Goal: Task Accomplishment & Management: Complete application form

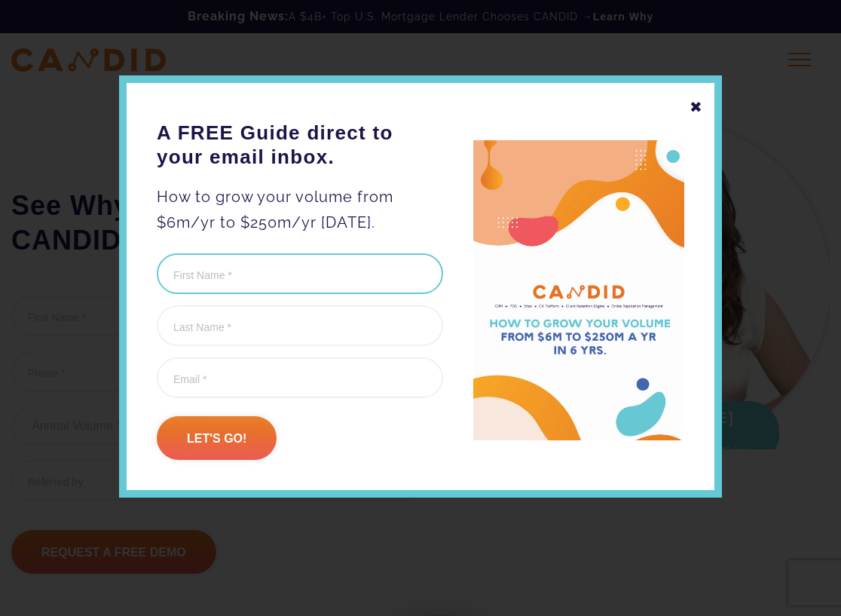
click at [230, 269] on input "First Name (Required)" at bounding box center [300, 273] width 286 height 41
type input "[PERSON_NAME]"
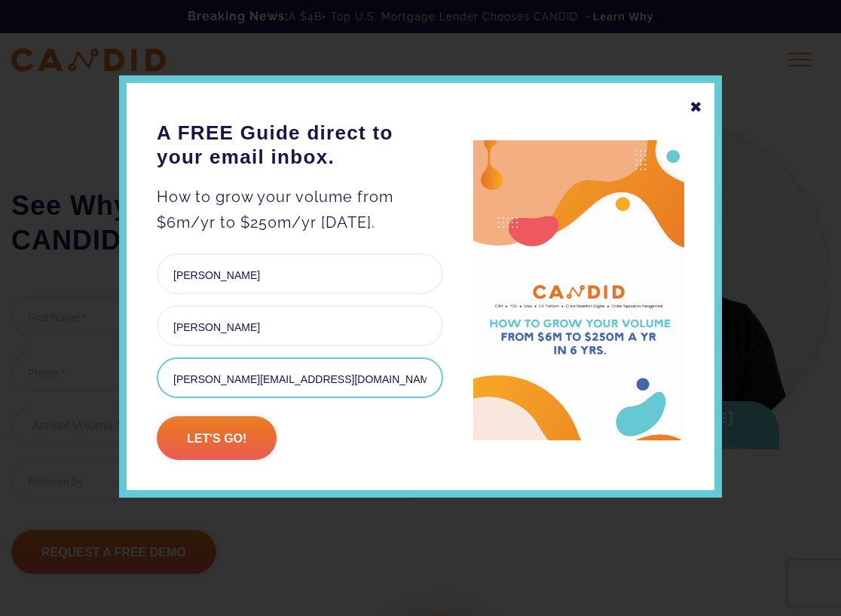
click at [205, 386] on input "[PERSON_NAME][EMAIL_ADDRESS][DOMAIN_NAME]" at bounding box center [300, 377] width 286 height 41
drag, startPoint x: 200, startPoint y: 380, endPoint x: 349, endPoint y: 372, distance: 148.7
click at [349, 372] on input "[PERSON_NAME][EMAIL_ADDRESS][DOMAIN_NAME]" at bounding box center [300, 377] width 286 height 41
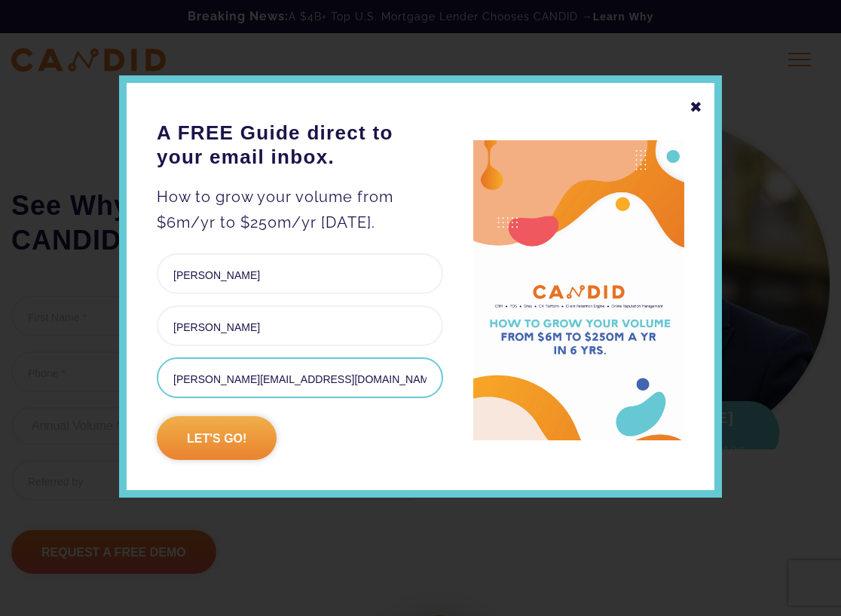
type input "[PERSON_NAME][EMAIL_ADDRESS][DOMAIN_NAME]"
click at [206, 433] on input "Let's go!" at bounding box center [217, 438] width 120 height 44
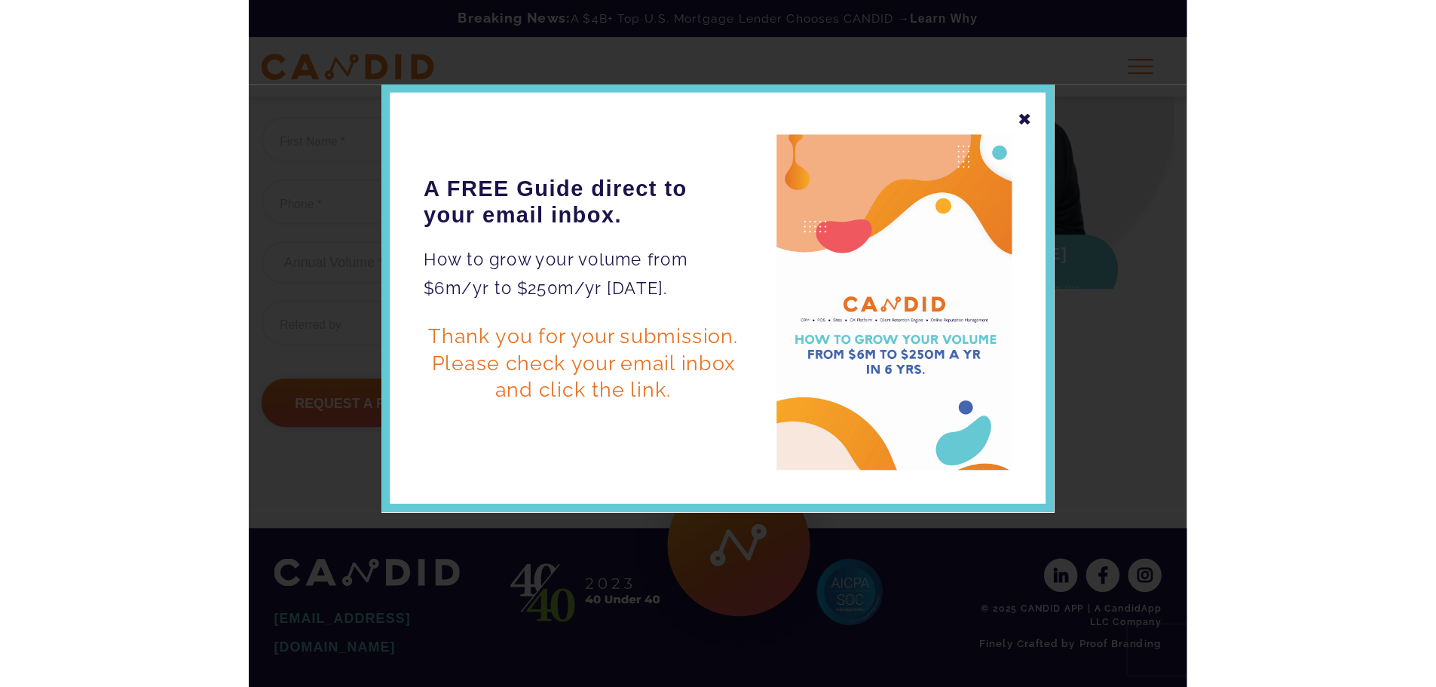
scroll to position [123, 0]
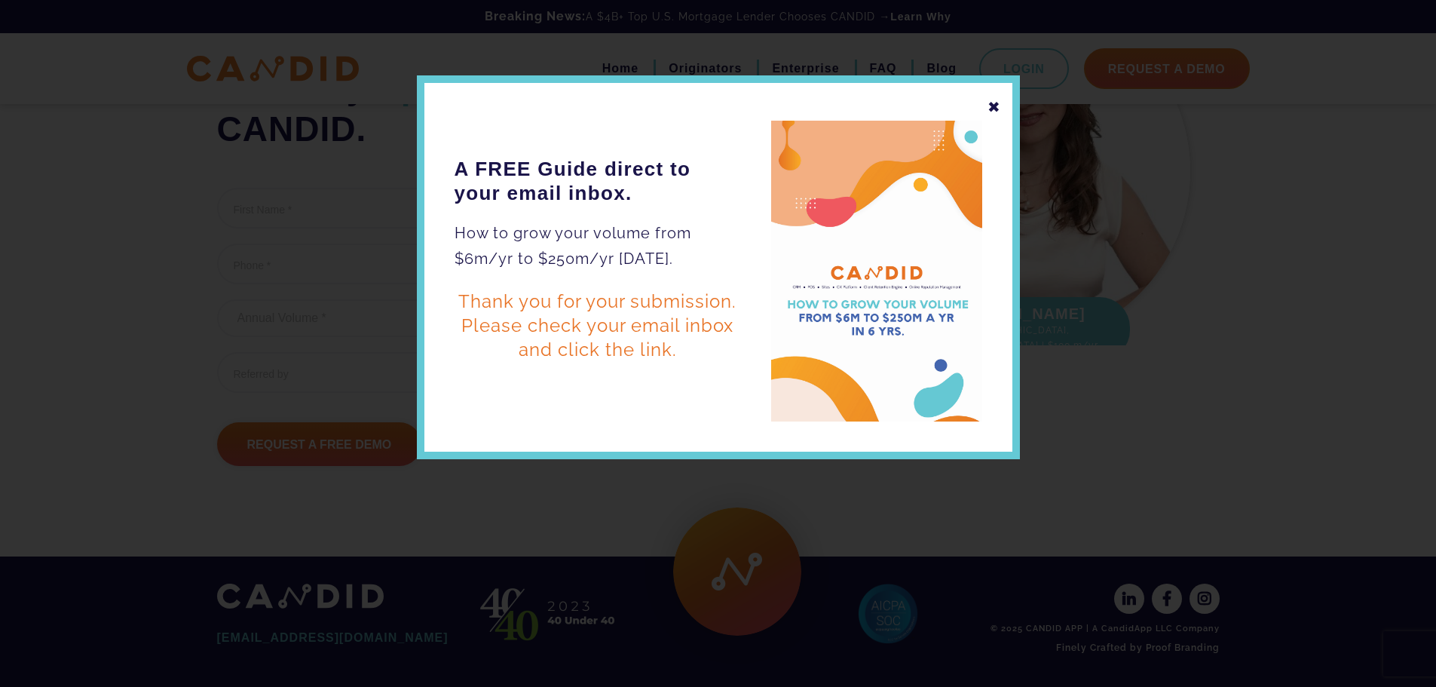
click at [840, 104] on div "✖" at bounding box center [994, 107] width 14 height 26
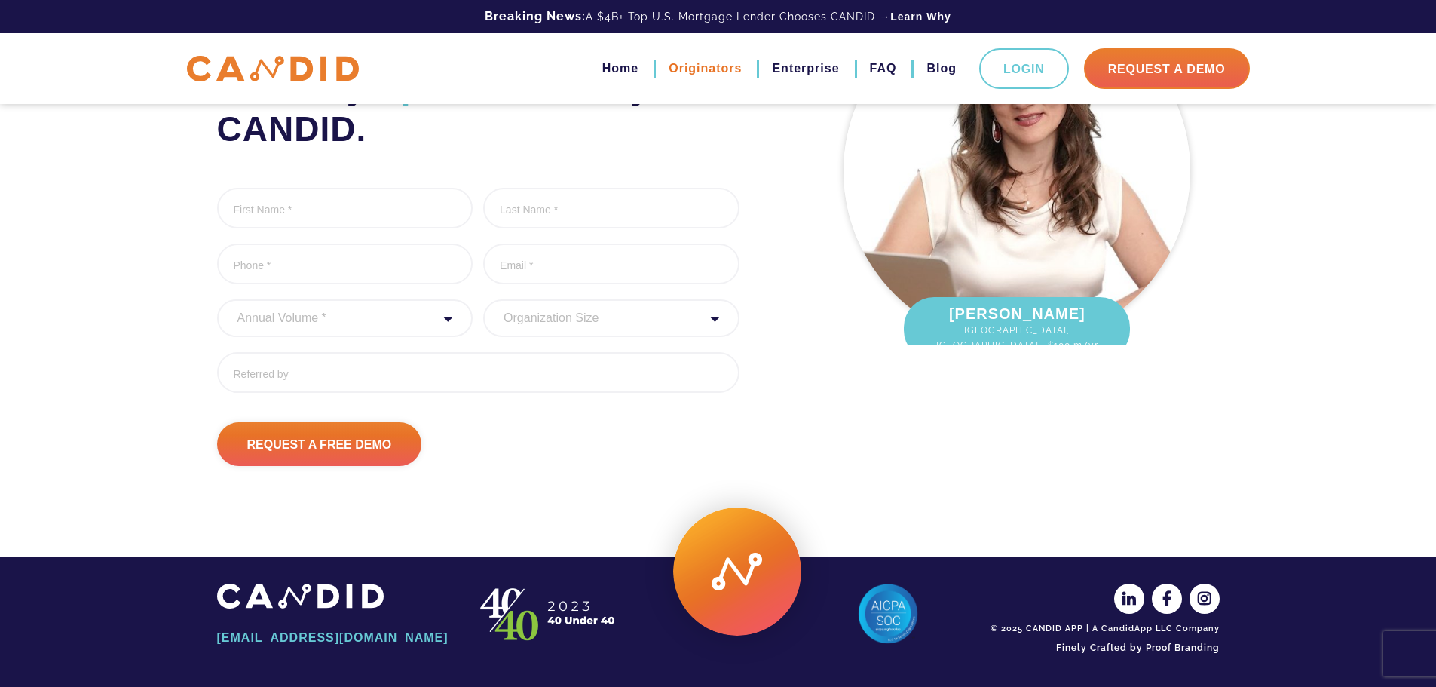
click at [679, 69] on link "Originators" at bounding box center [705, 69] width 73 height 26
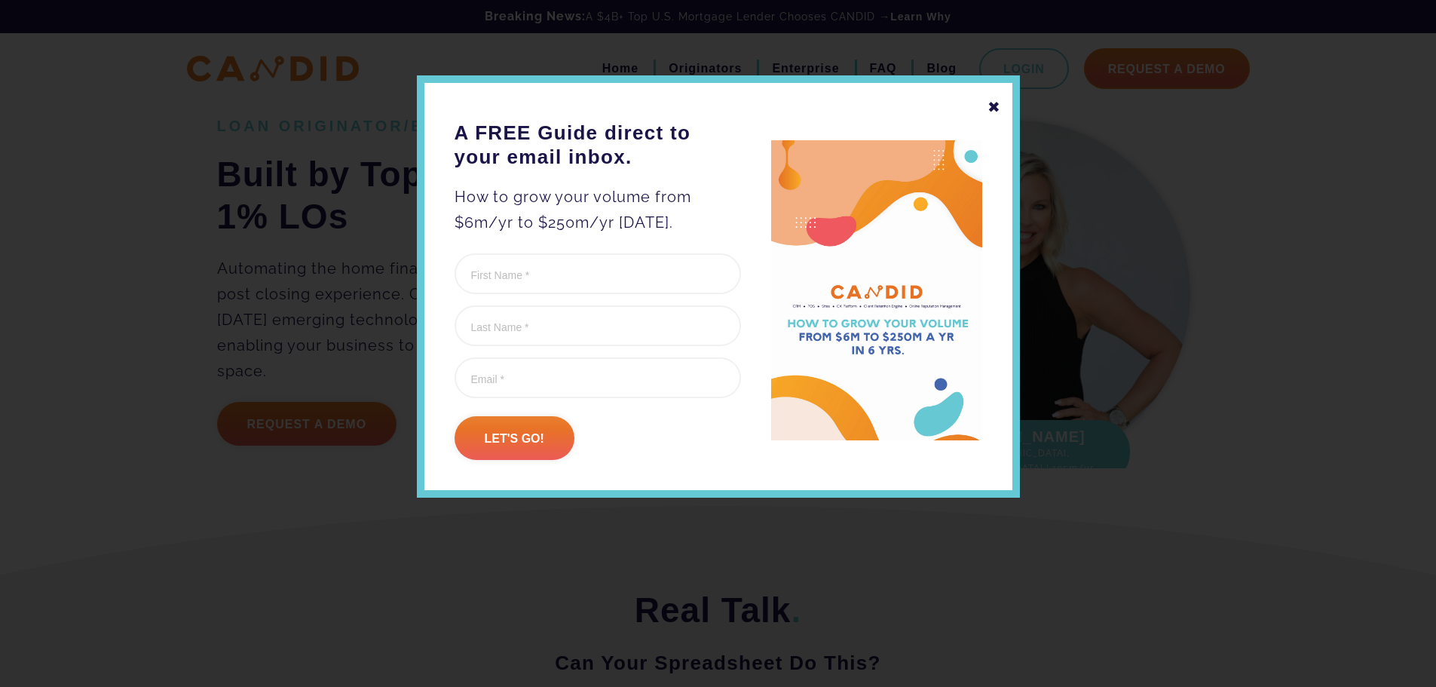
click at [992, 100] on div "✖" at bounding box center [994, 107] width 14 height 26
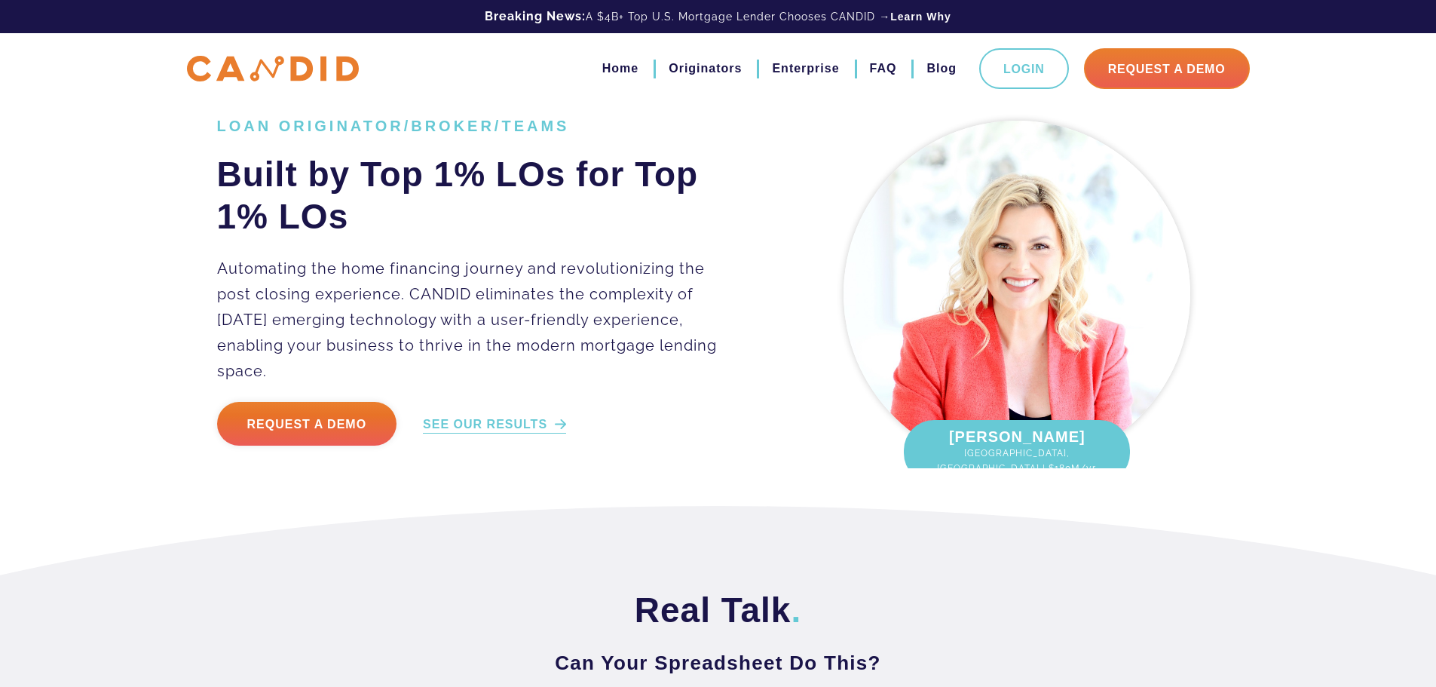
click at [512, 416] on link "SEE OUR RESULTS" at bounding box center [494, 424] width 143 height 17
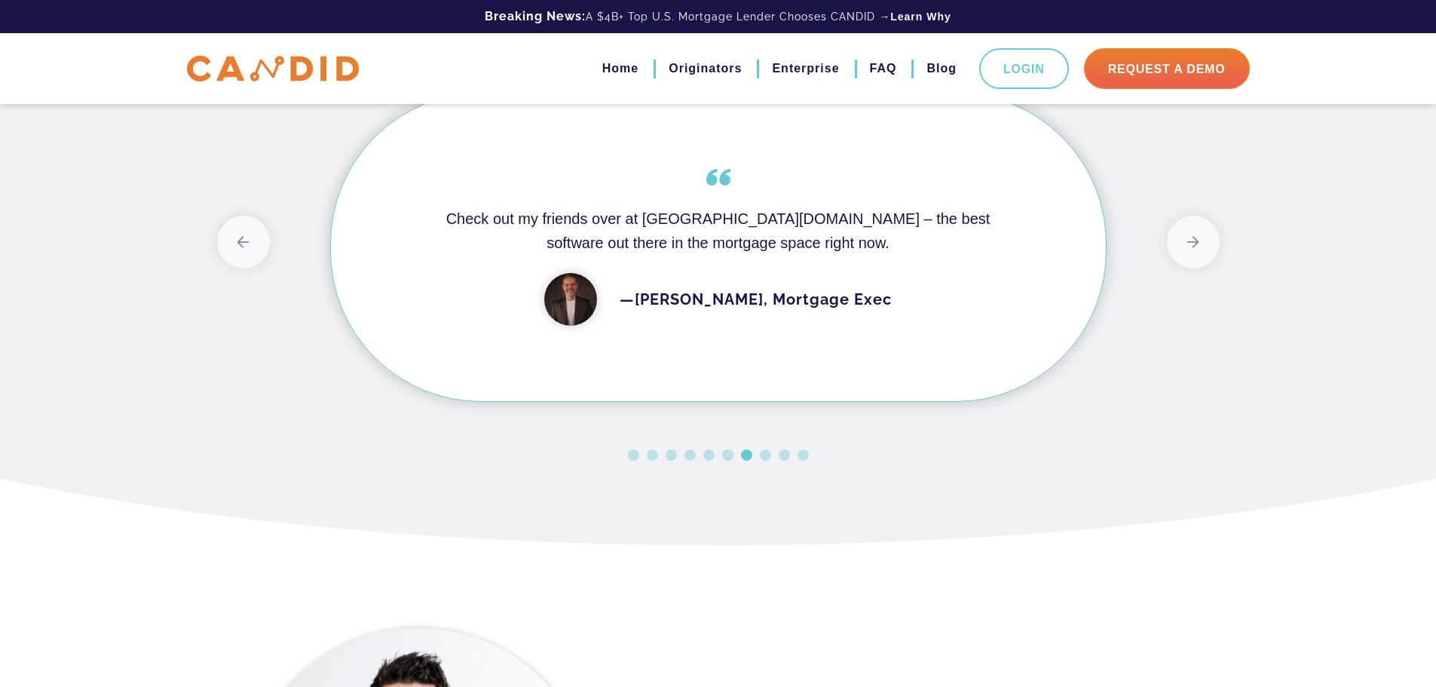
scroll to position [4282, 0]
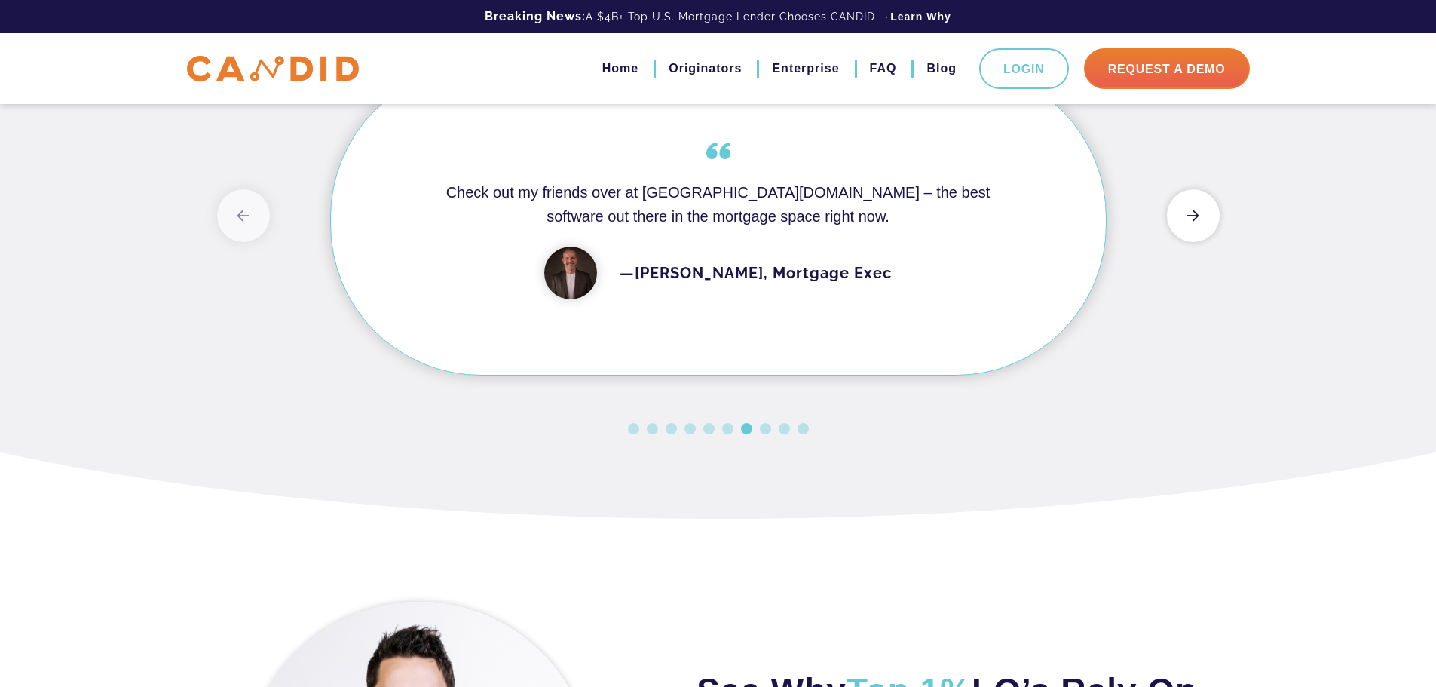
click at [1204, 242] on button "Next" at bounding box center [1193, 215] width 53 height 53
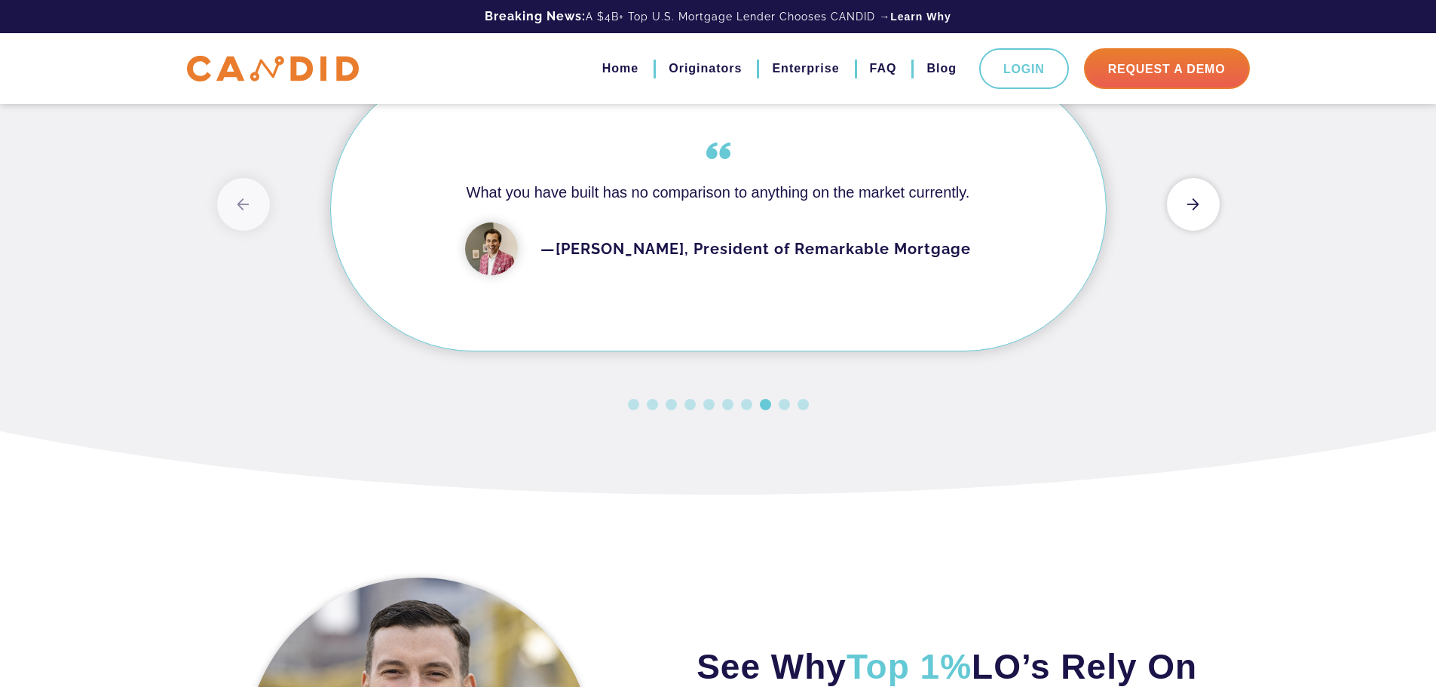
click at [1187, 231] on button "Next" at bounding box center [1193, 204] width 53 height 53
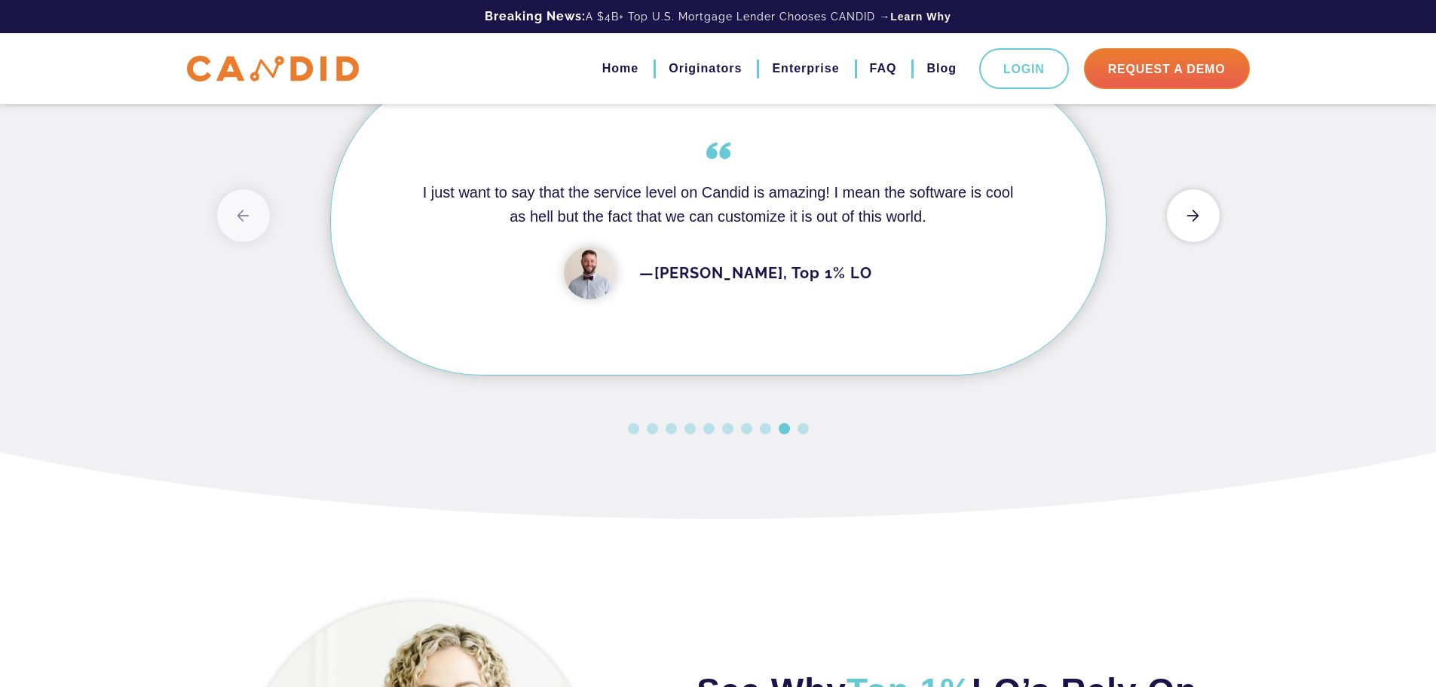
click at [1187, 242] on button "Next" at bounding box center [1193, 215] width 53 height 53
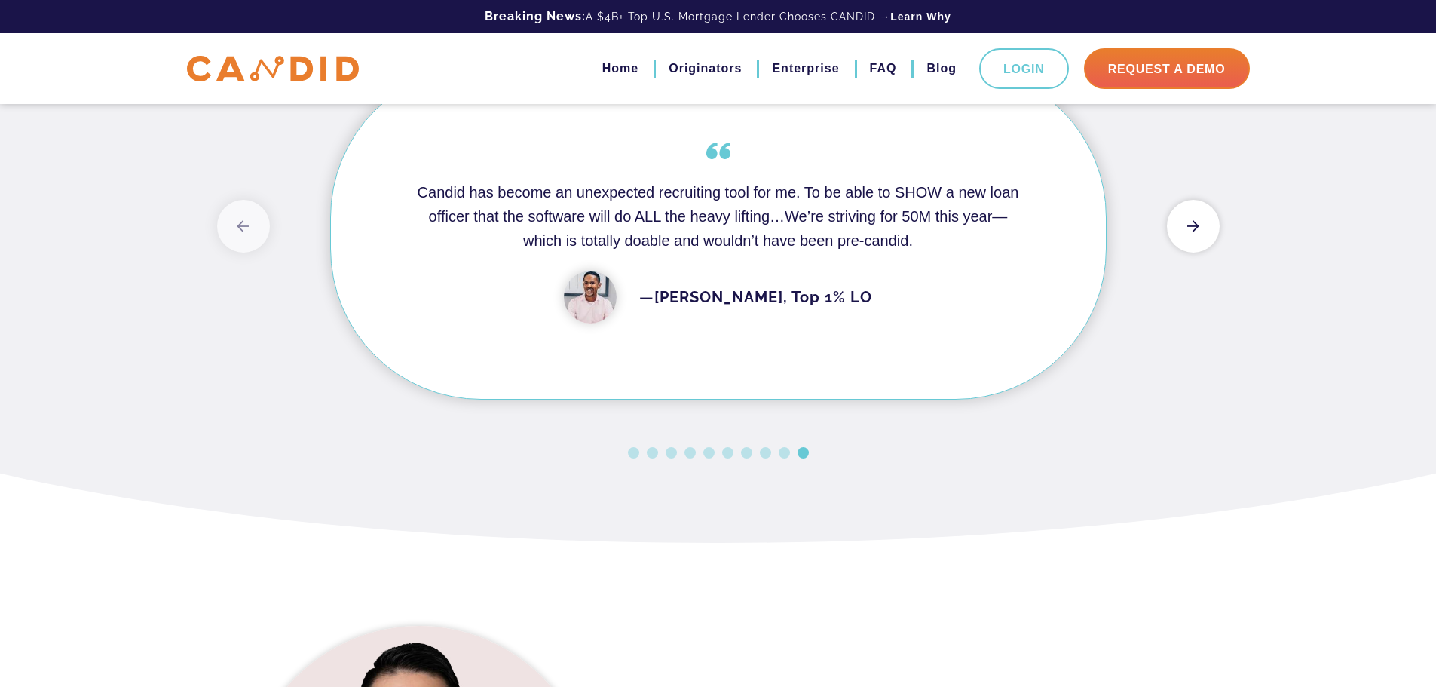
click at [1186, 252] on button "Next" at bounding box center [1193, 226] width 53 height 53
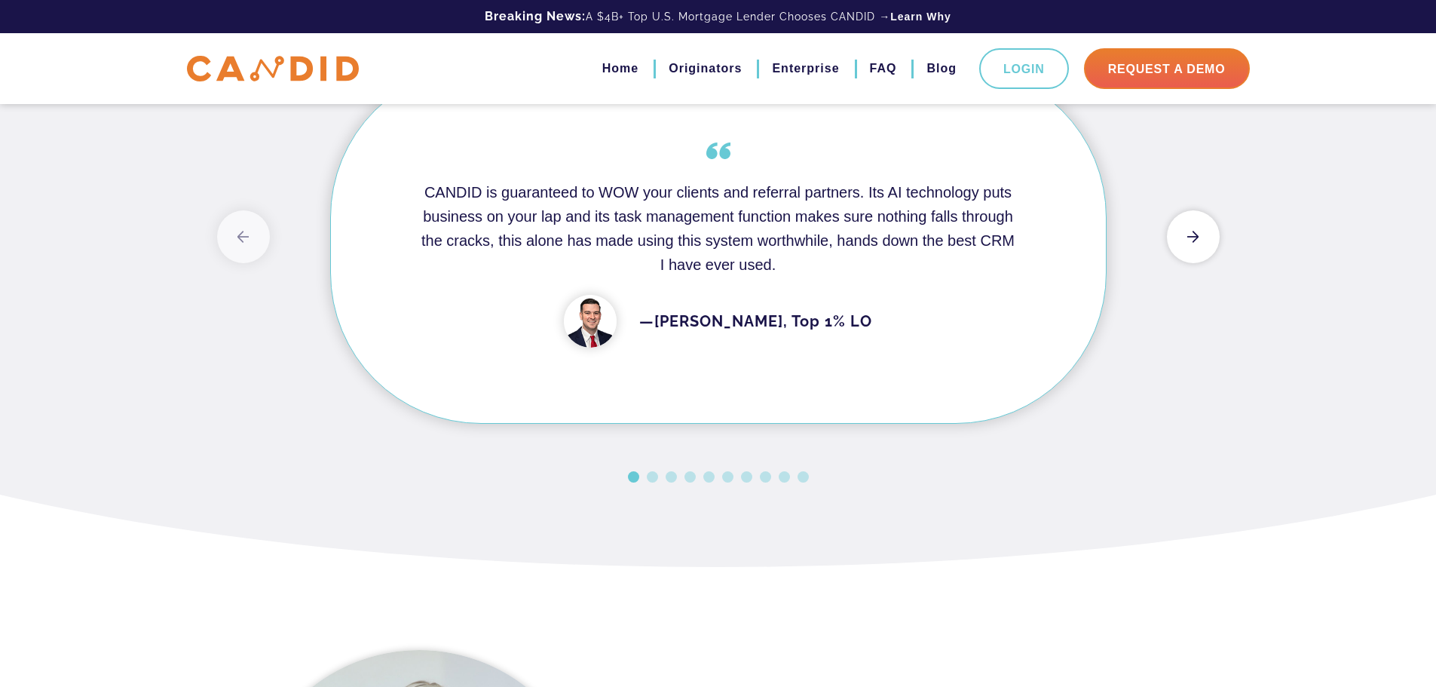
click at [1186, 282] on div "Previous CANDID is guaranteed to WOW your clients and referral partners. Its AI…" at bounding box center [718, 260] width 1002 height 463
click at [1189, 263] on button "Next" at bounding box center [1193, 236] width 53 height 53
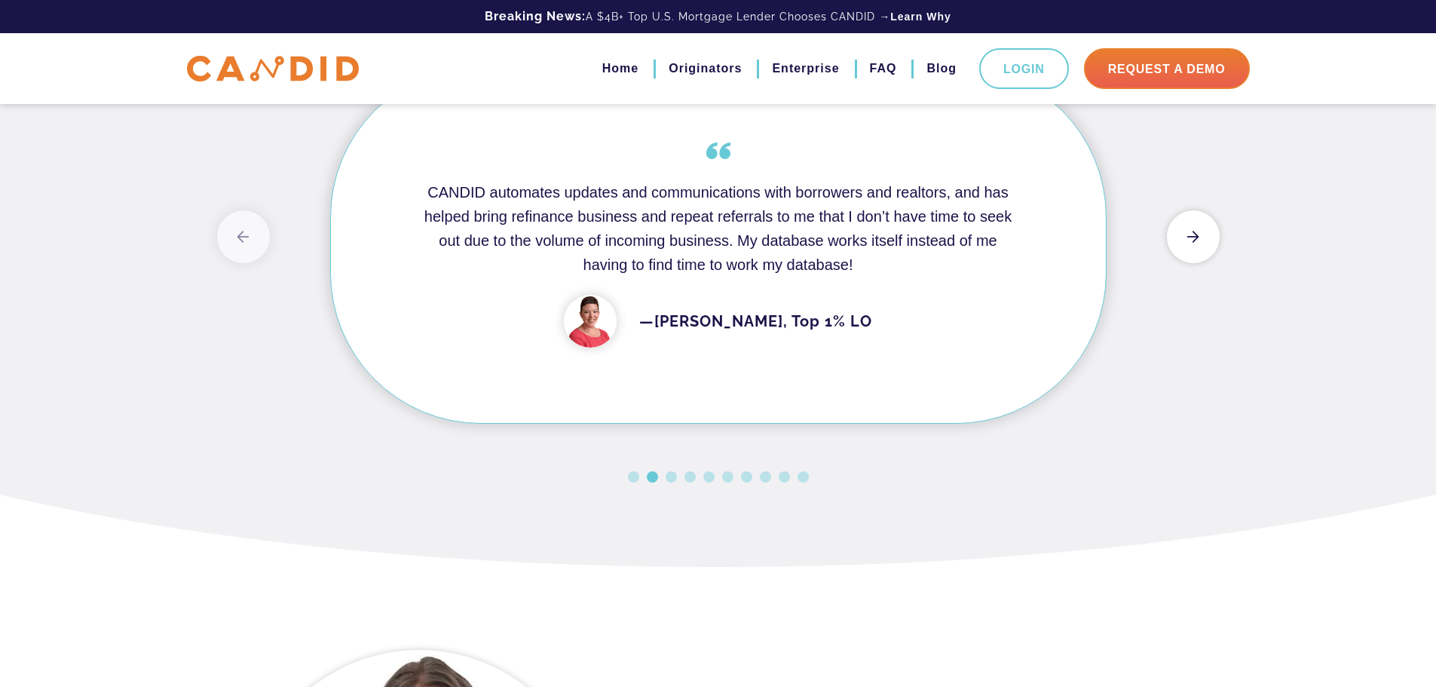
click at [1189, 263] on button "Next" at bounding box center [1193, 236] width 53 height 53
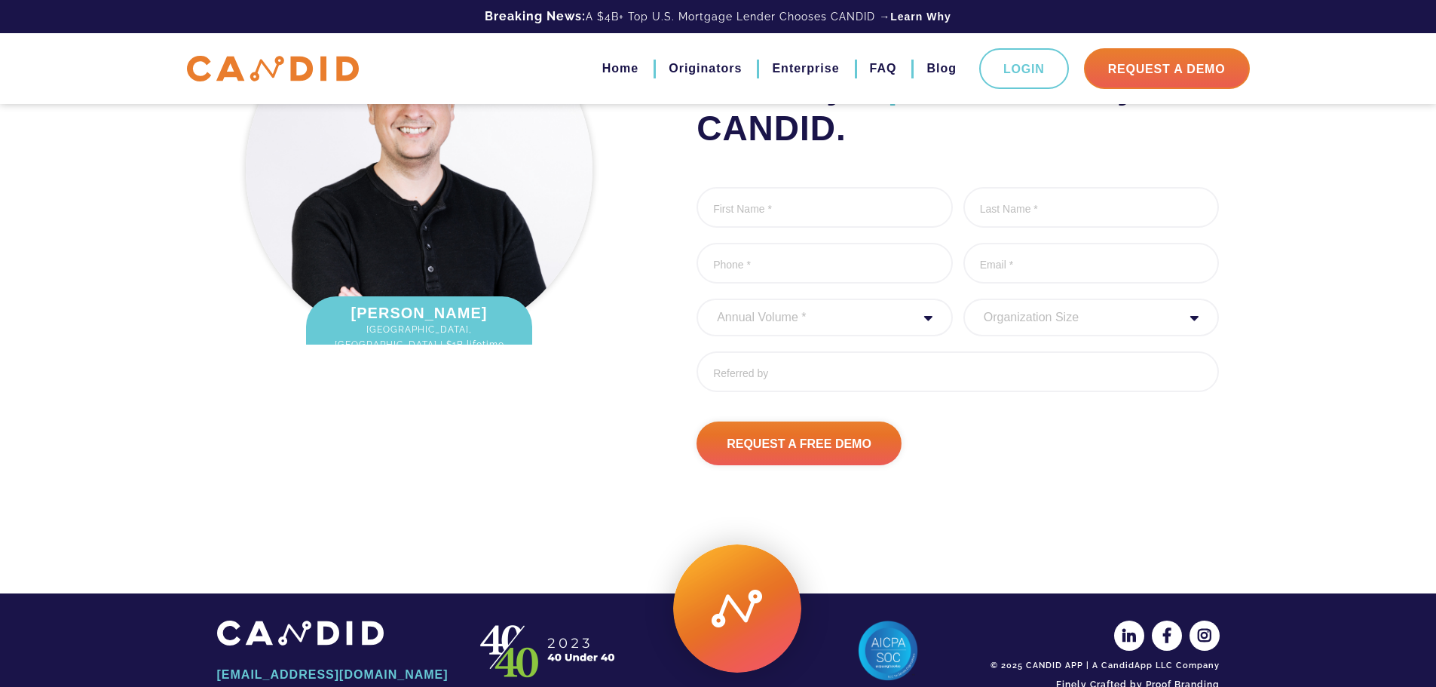
scroll to position [4961, 0]
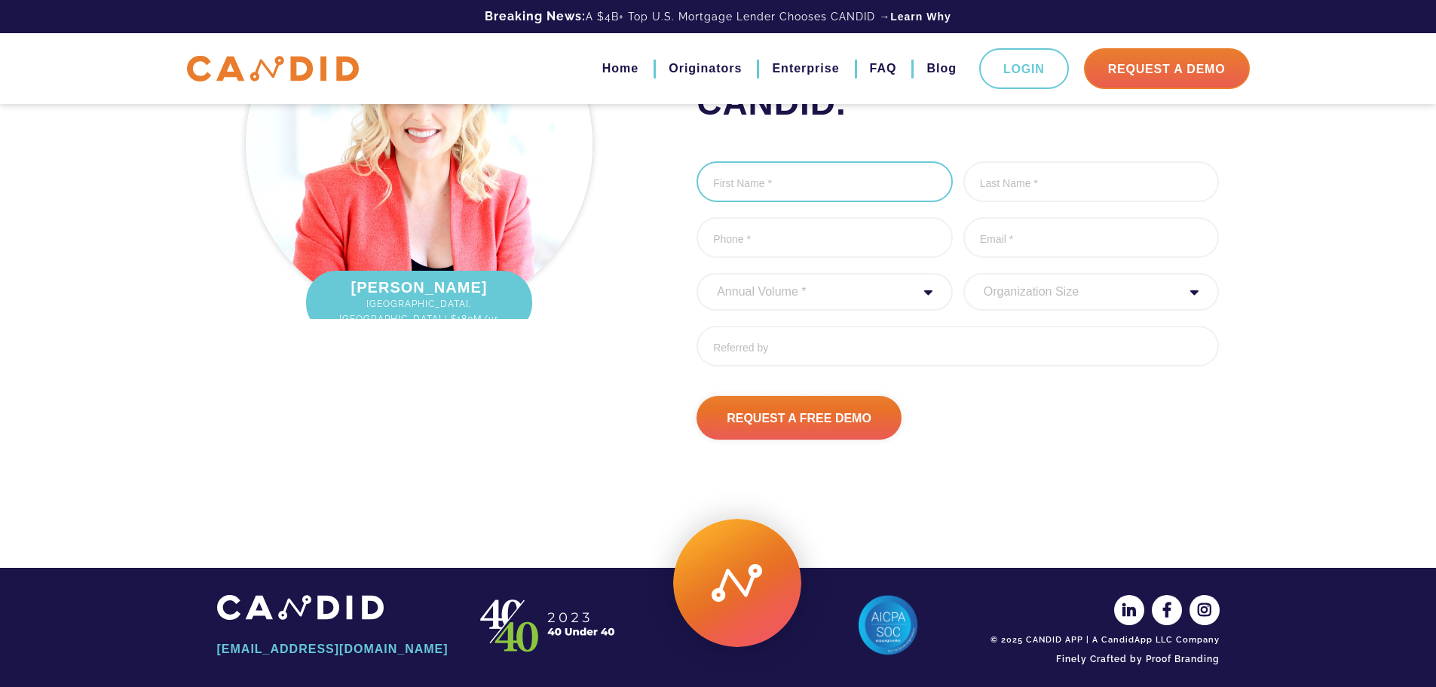
click at [813, 202] on input "First Name *" at bounding box center [824, 181] width 256 height 41
type input "Rob"
type input "Zuckerman"
type input "rob@robzuckerman.com"
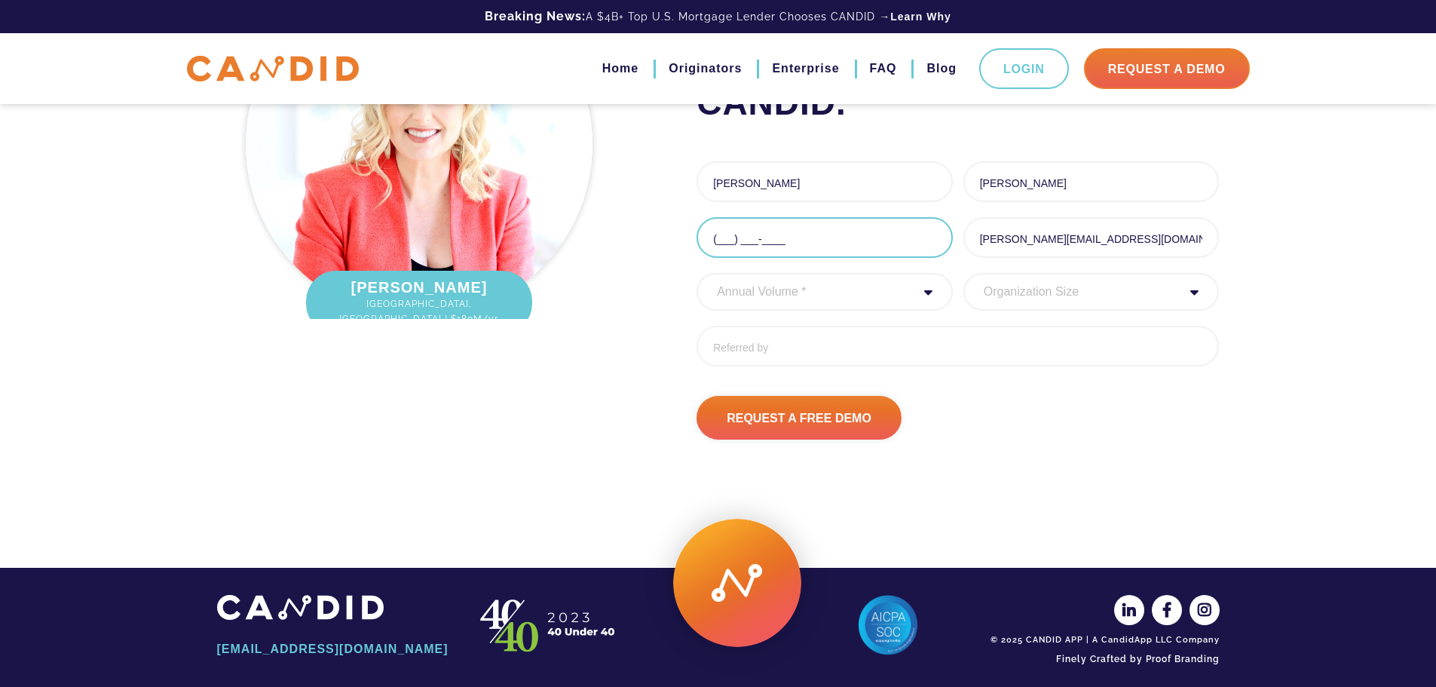
click at [800, 258] on input "(___) ___-____" at bounding box center [824, 237] width 256 height 41
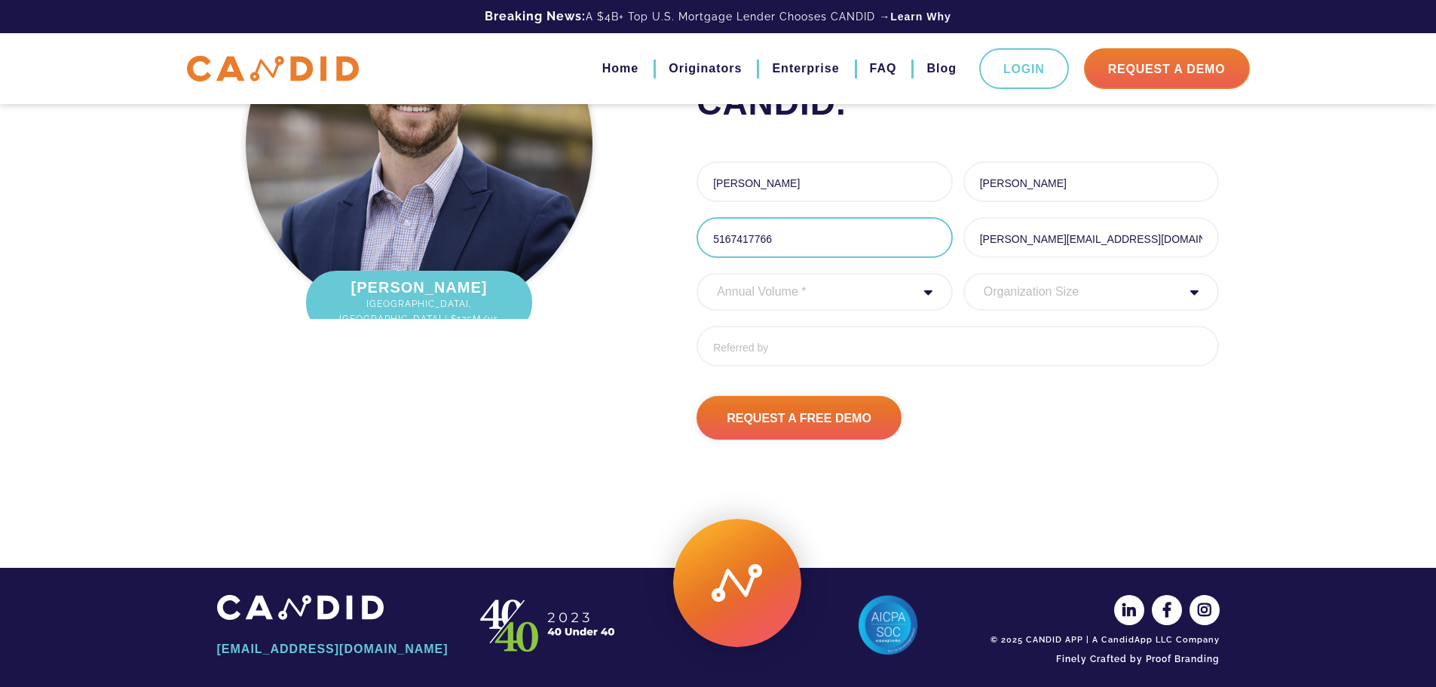
type input "(516) 741-7766"
click at [1051, 258] on input "rob@robzuckerman.com" at bounding box center [1091, 237] width 256 height 41
drag, startPoint x: 1008, startPoint y: 317, endPoint x: 1238, endPoint y: 289, distance: 231.7
click at [1240, 306] on div "See Why Top 1% LO’s Rely On CANDID. First Name * Rob 3 of 1000 max characters L…" at bounding box center [718, 201] width 1436 height 626
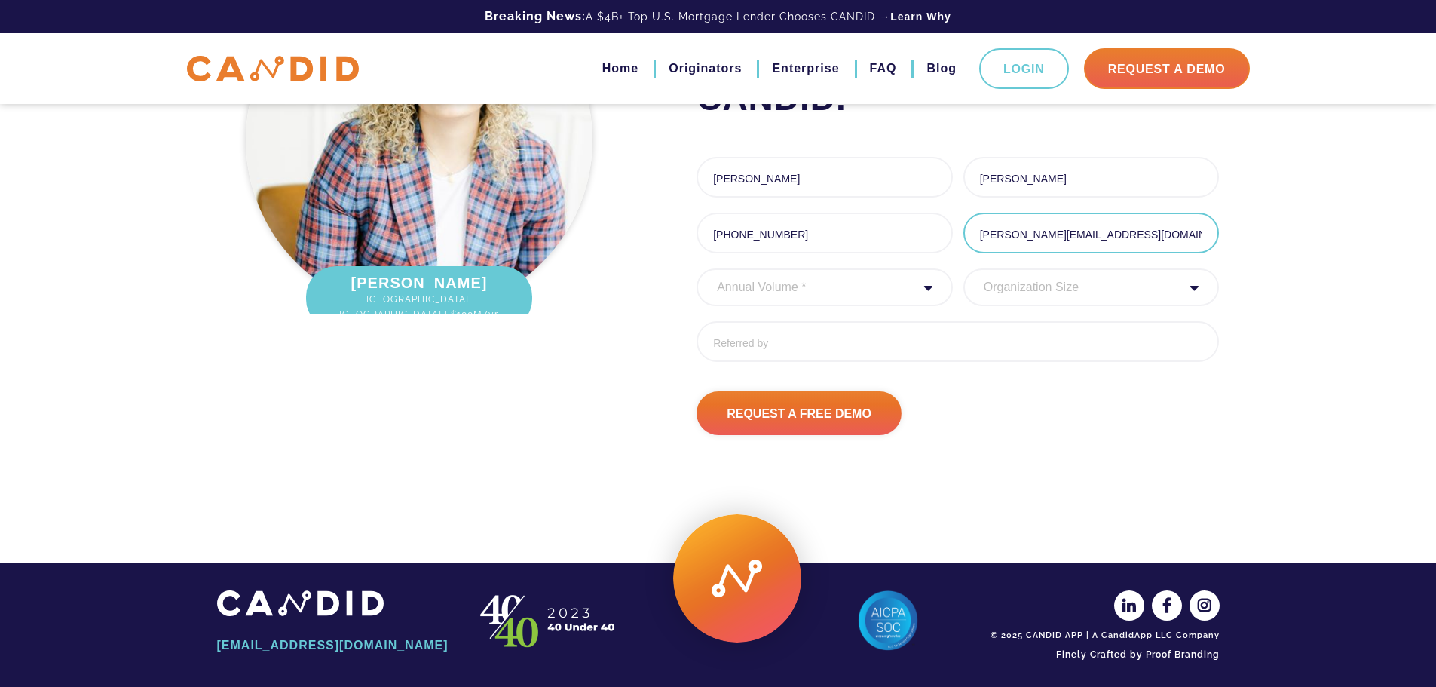
type input "rob@yourfriendinfinance.com"
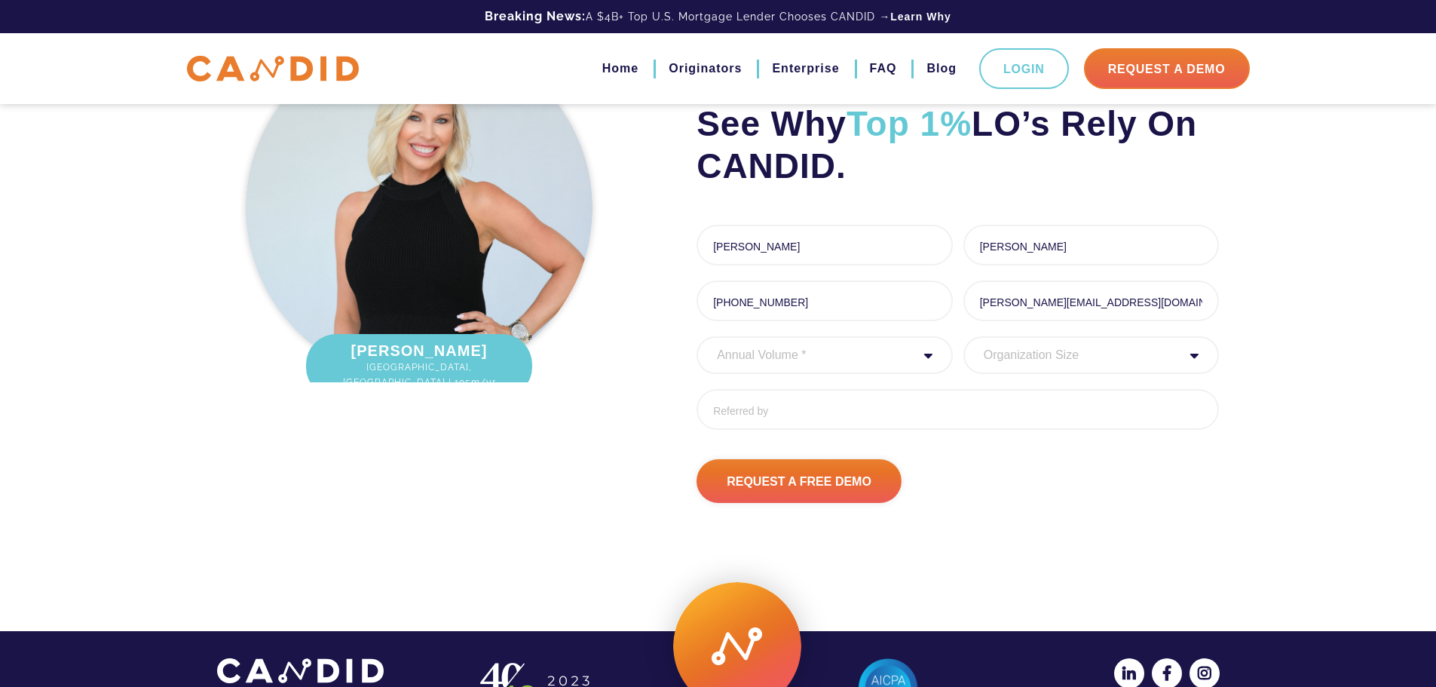
scroll to position [4778, 0]
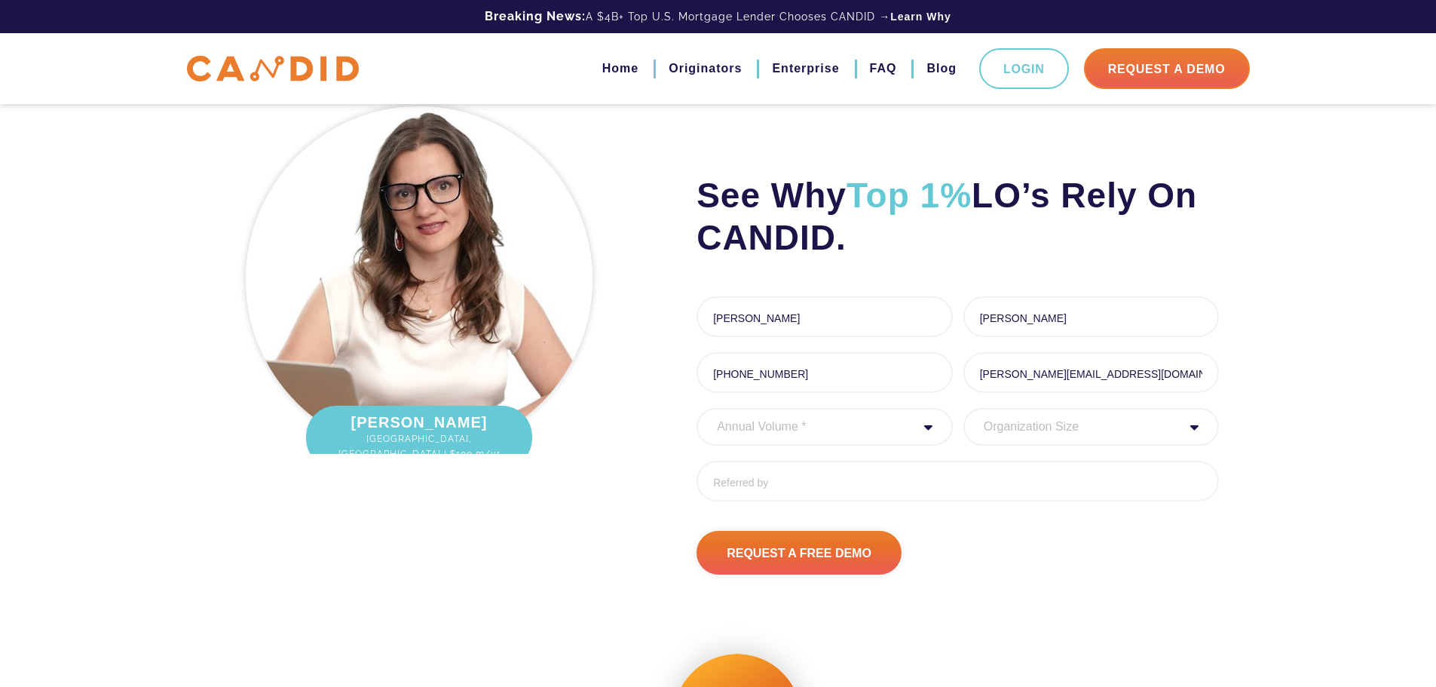
click at [886, 445] on select "Annual Volume * 0 to 25M 25M to 50M 50M to 75M 75M to 100M 100M to 150M 150M to…" at bounding box center [824, 427] width 256 height 38
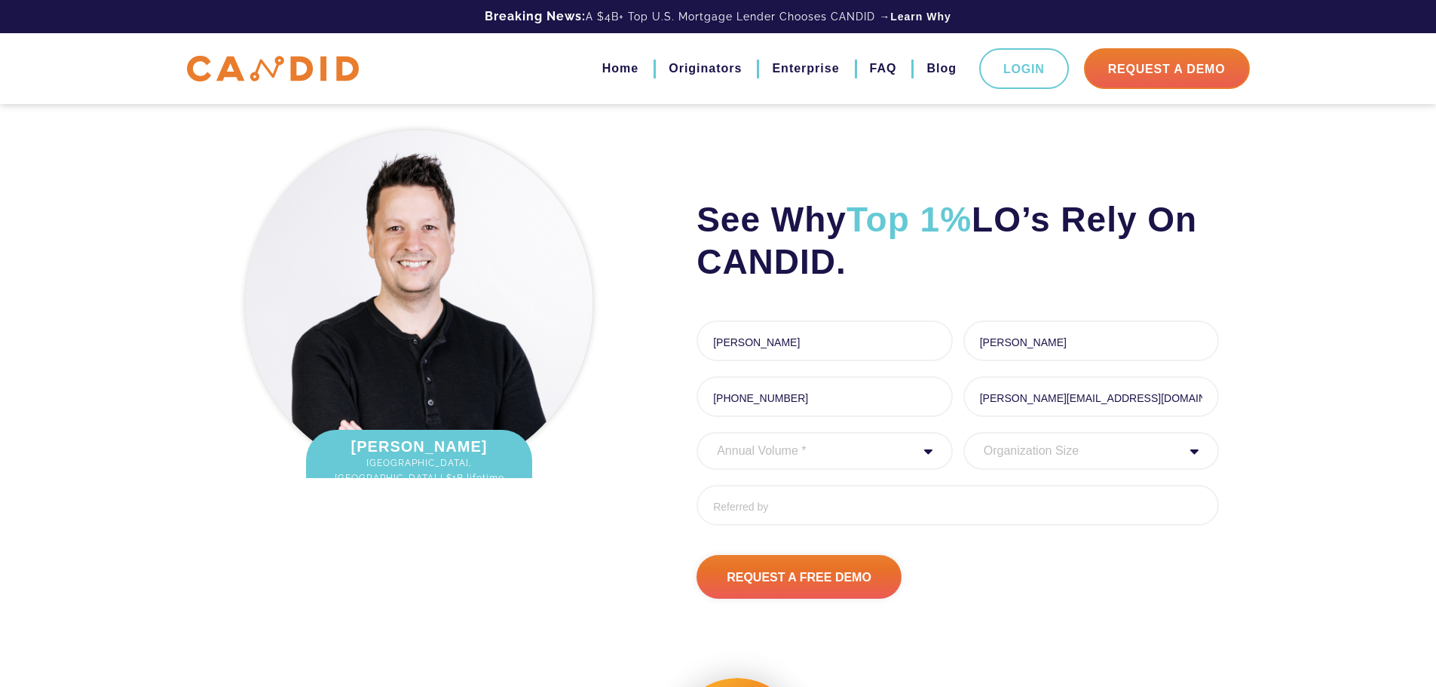
select select "20000000"
click at [696, 470] on select "Annual Volume * 0 to 25M 25M to 50M 50M to 75M 75M to 100M 100M to 150M 150M to…" at bounding box center [824, 451] width 256 height 38
click at [1082, 470] on select "Organization Size 1 - 10 11 - 50 51 - 100 101 - 200 201 - 300 300 - 500 501+" at bounding box center [1091, 451] width 256 height 38
select select "1 - 10"
click at [963, 470] on select "Organization Size 1 - 10 11 - 50 51 - 100 101 - 200 201 - 300 300 - 500 501+" at bounding box center [1091, 451] width 256 height 38
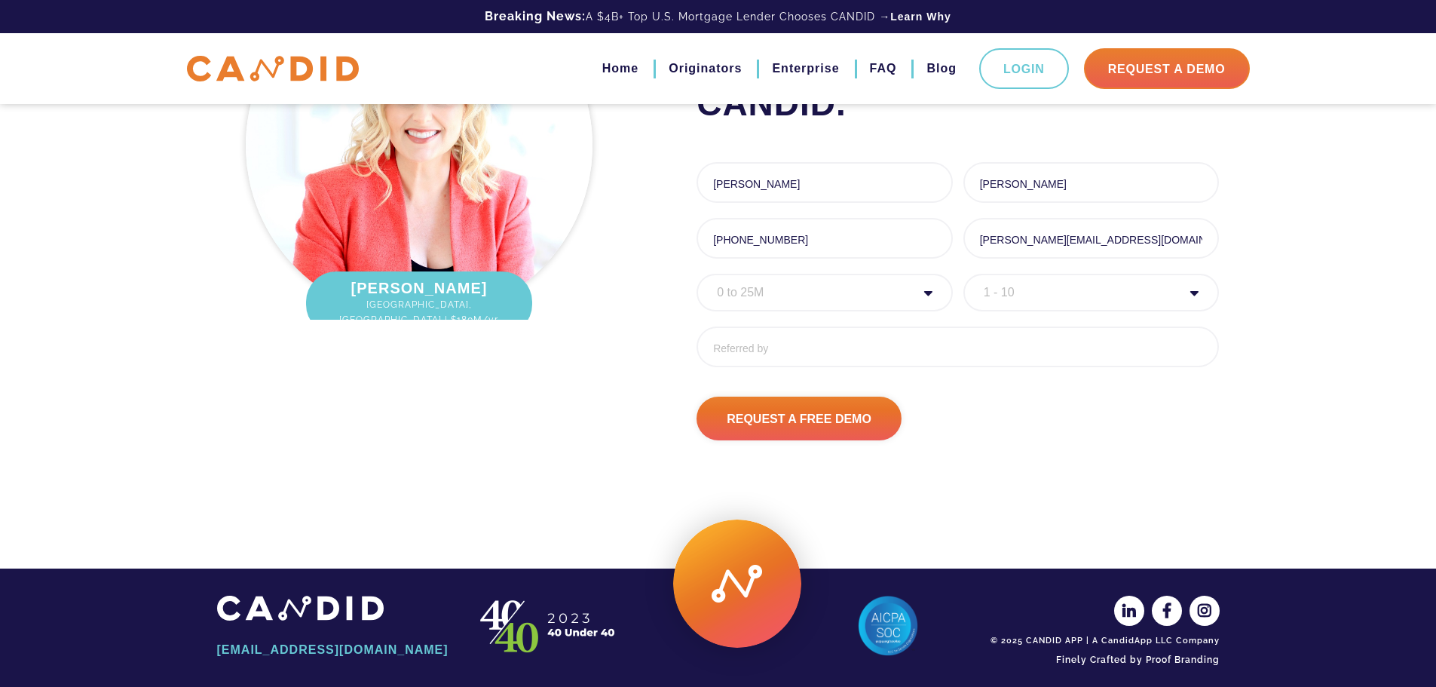
scroll to position [5004, 0]
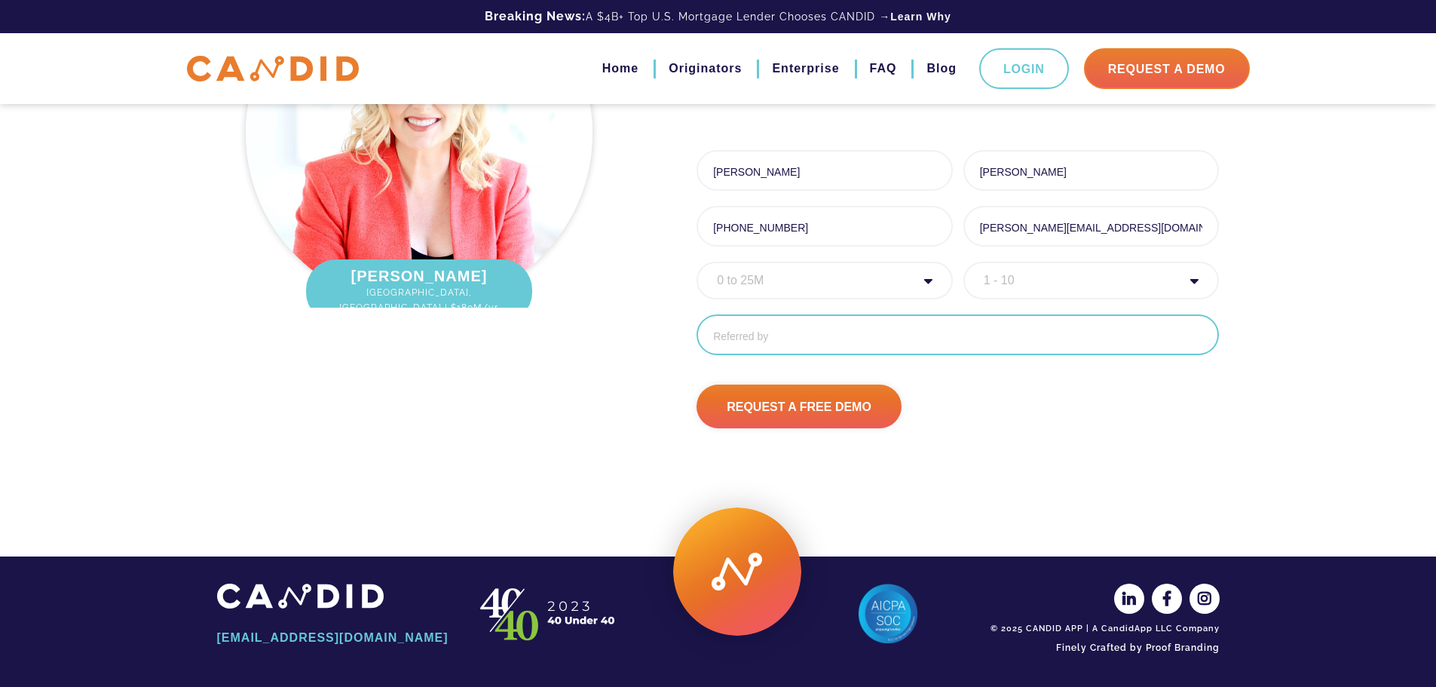
click at [935, 355] on input "Referred By" at bounding box center [957, 334] width 522 height 41
type input "j"
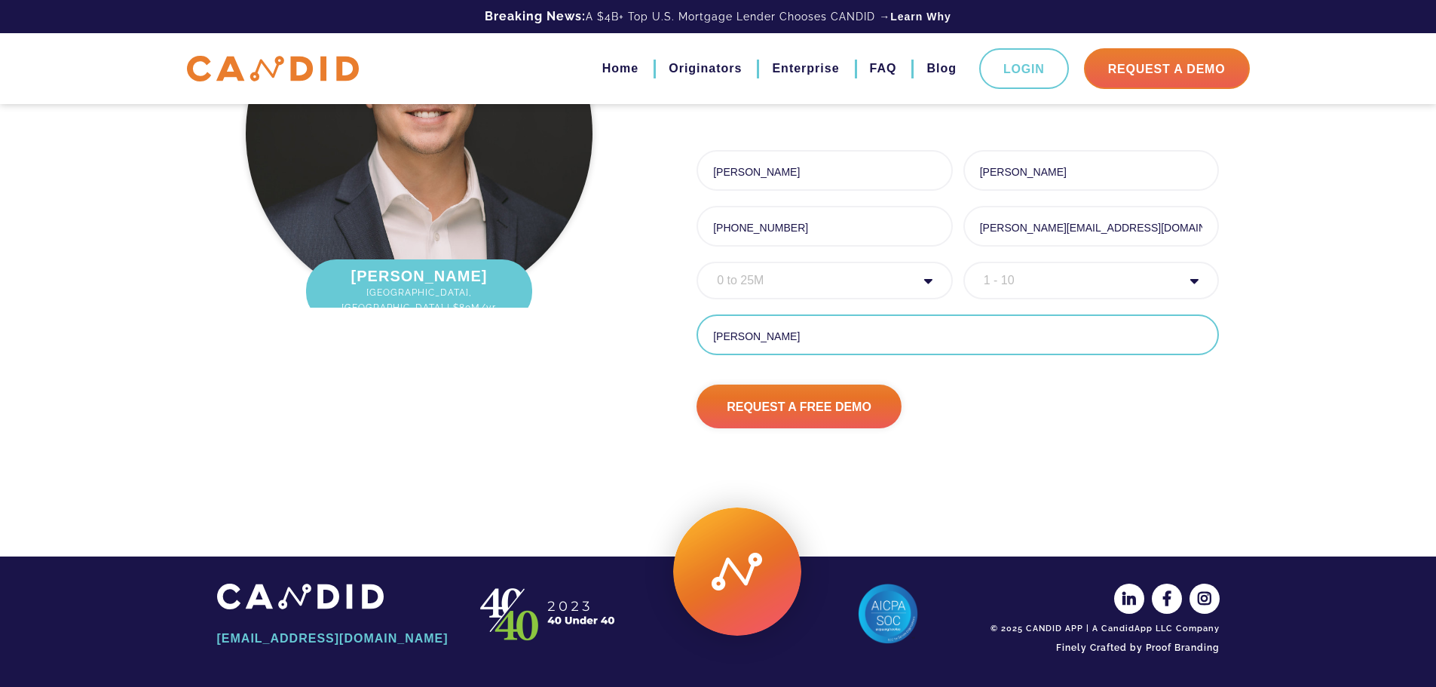
scroll to position [4980, 0]
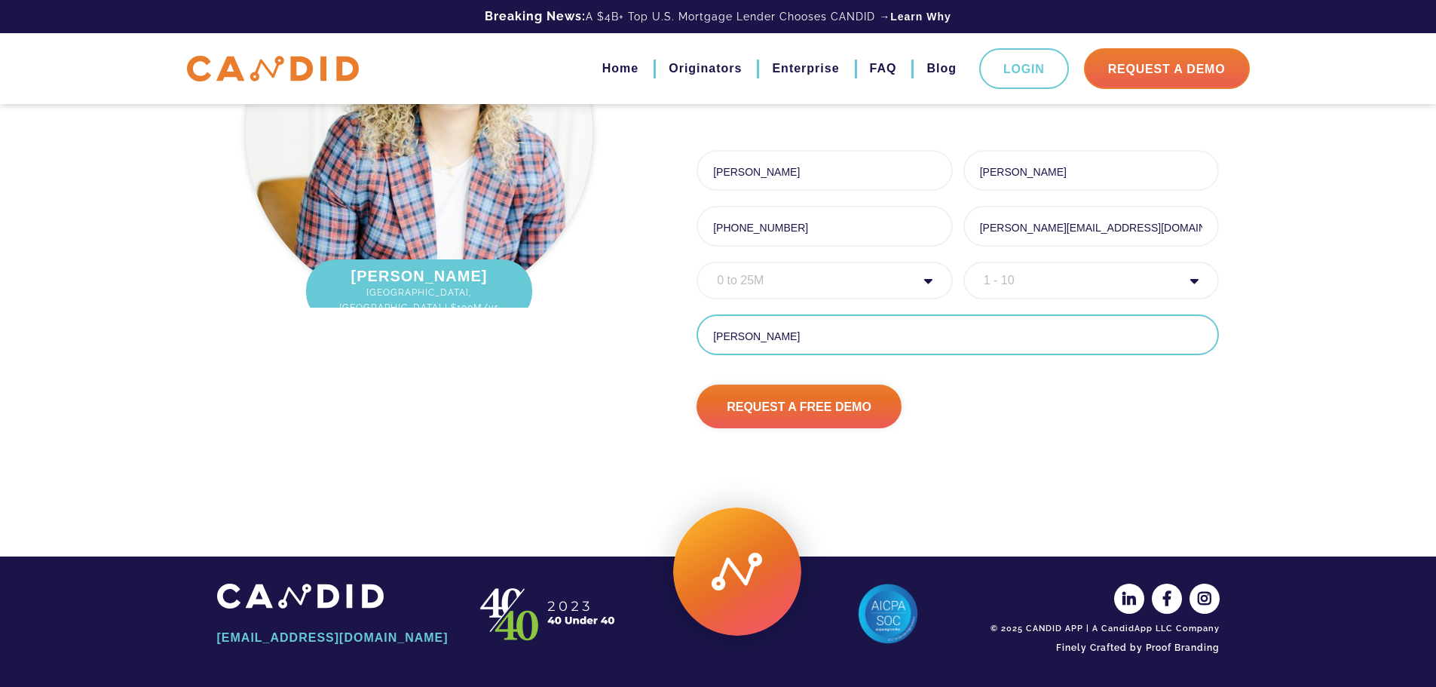
type input "Jamie Beaston"
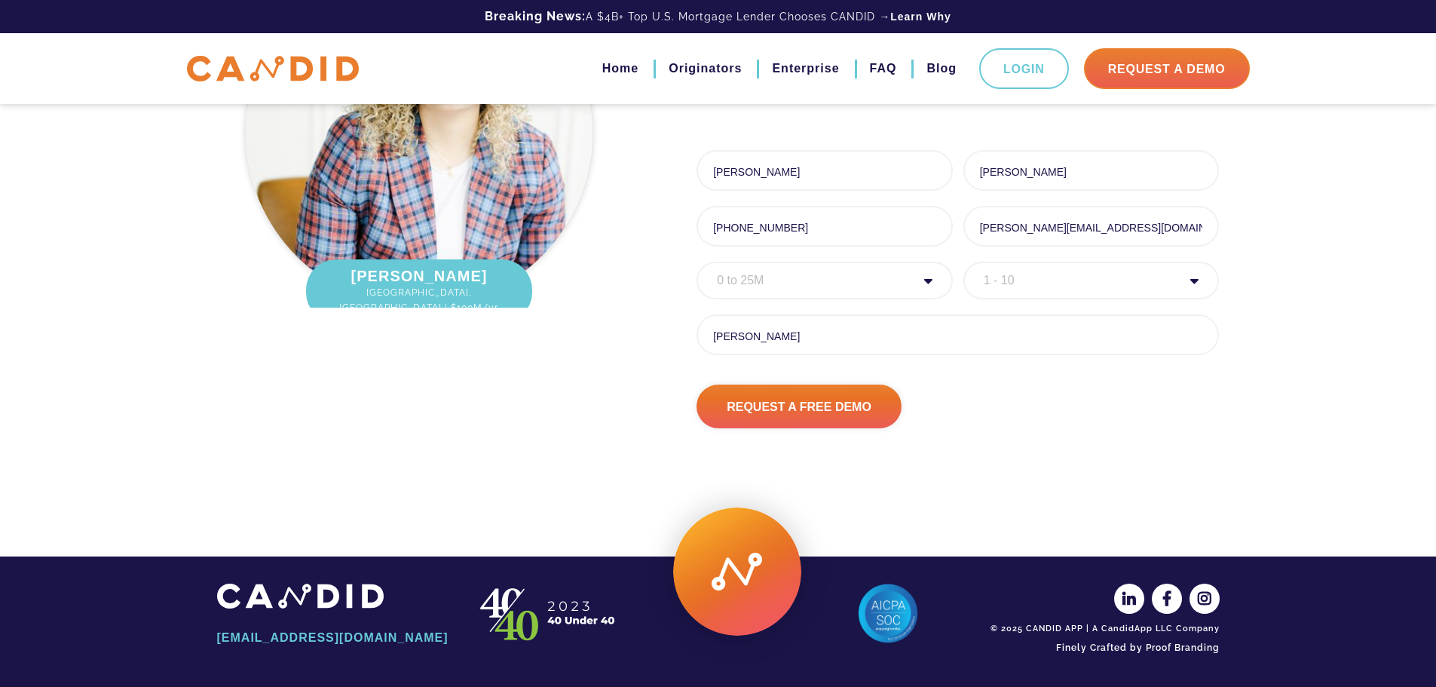
scroll to position [5028, 0]
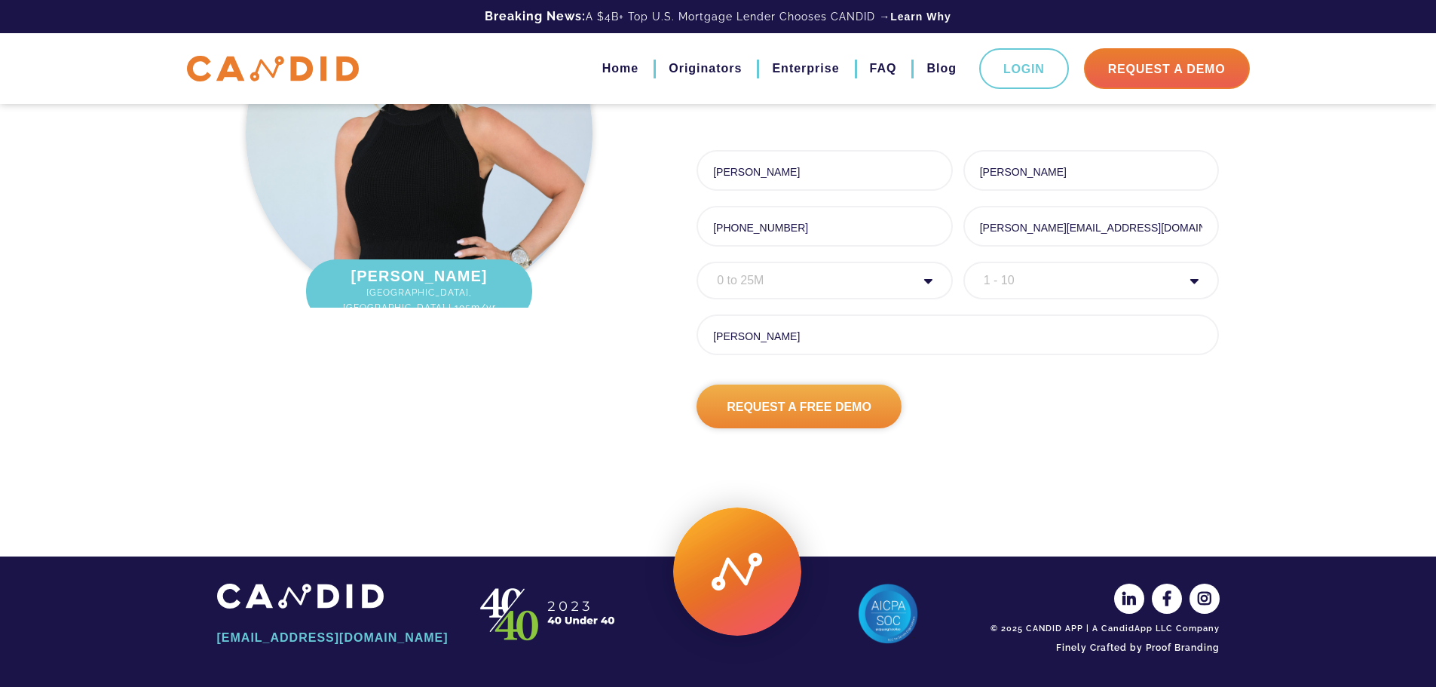
click at [794, 428] on input "Request A Free Demo" at bounding box center [798, 406] width 205 height 44
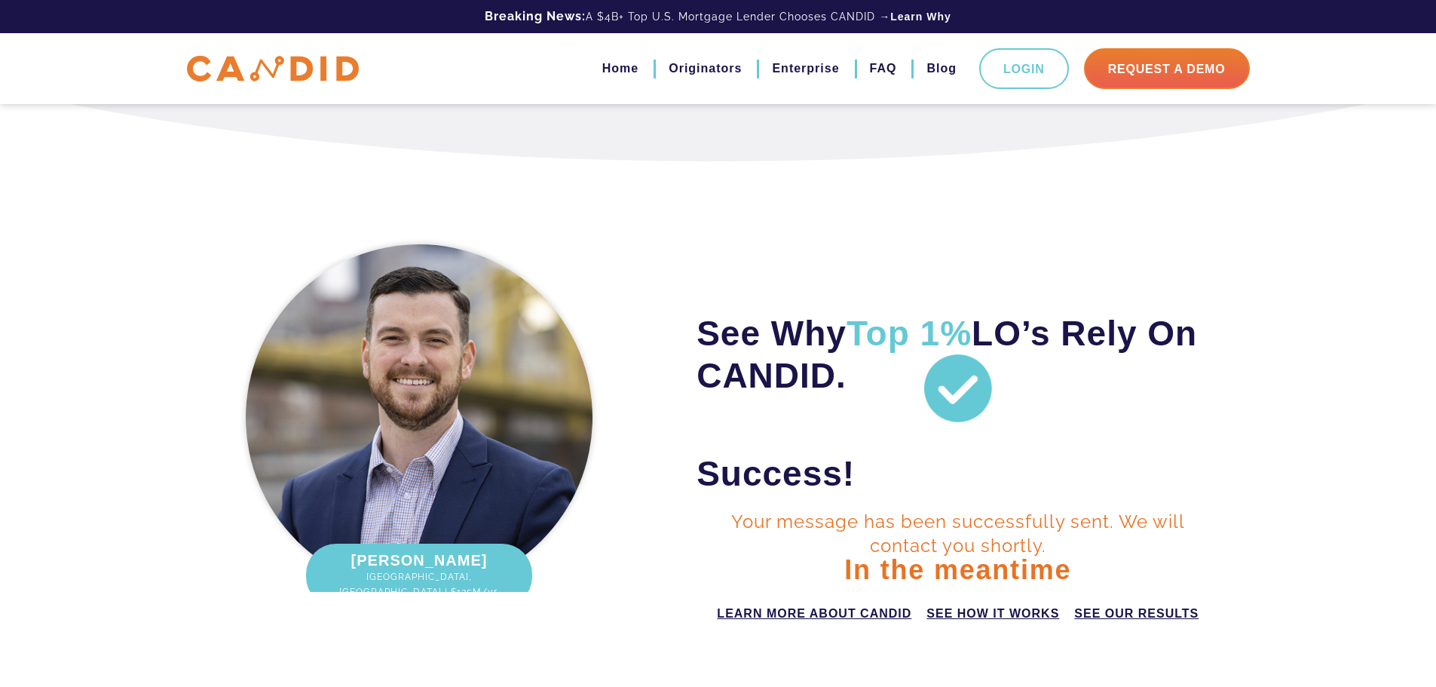
scroll to position [4992, 0]
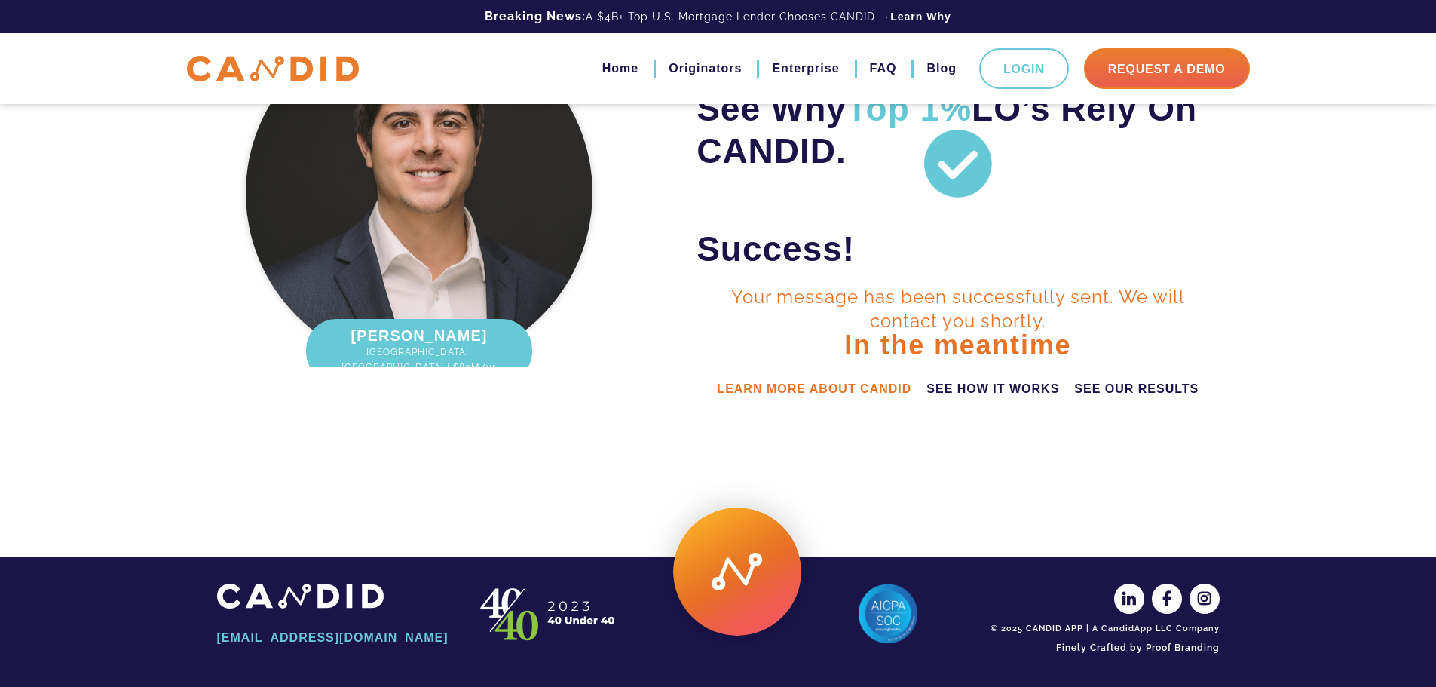
click at [871, 391] on link "learn more about candid" at bounding box center [814, 389] width 194 height 18
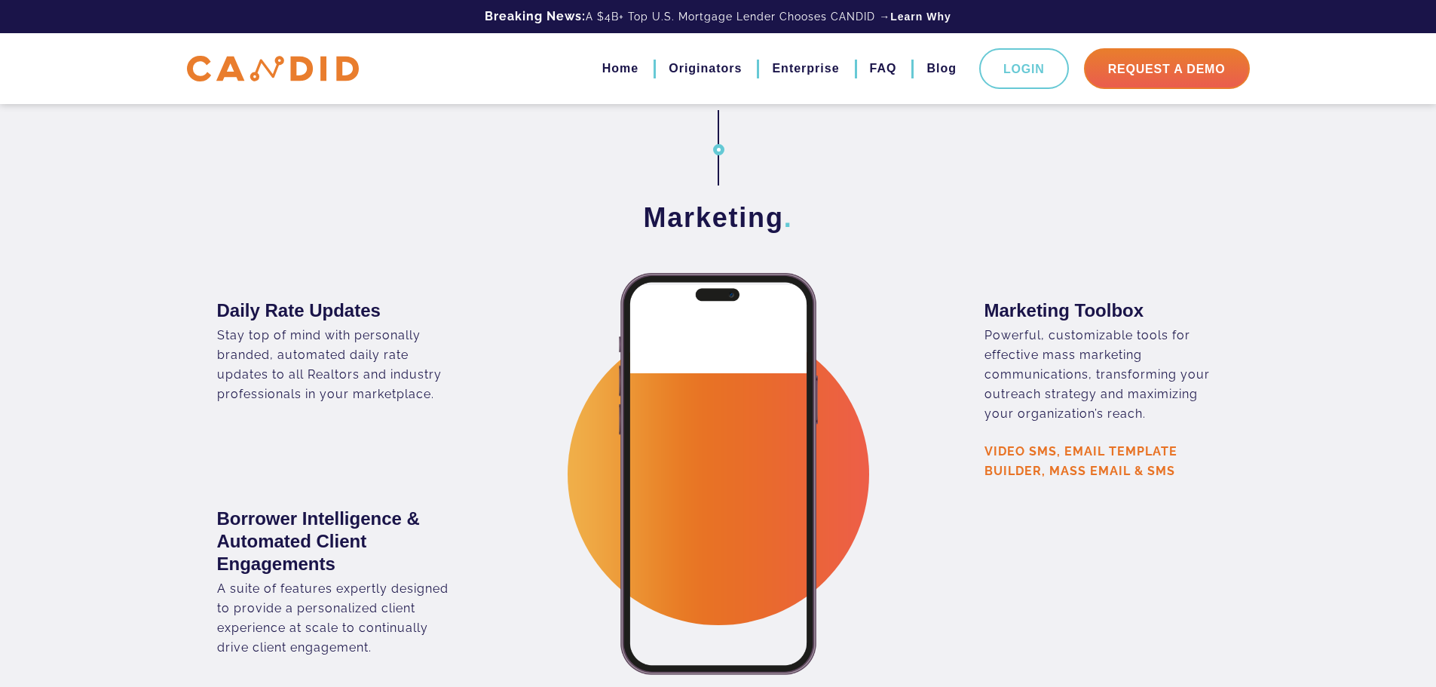
scroll to position [2738, 0]
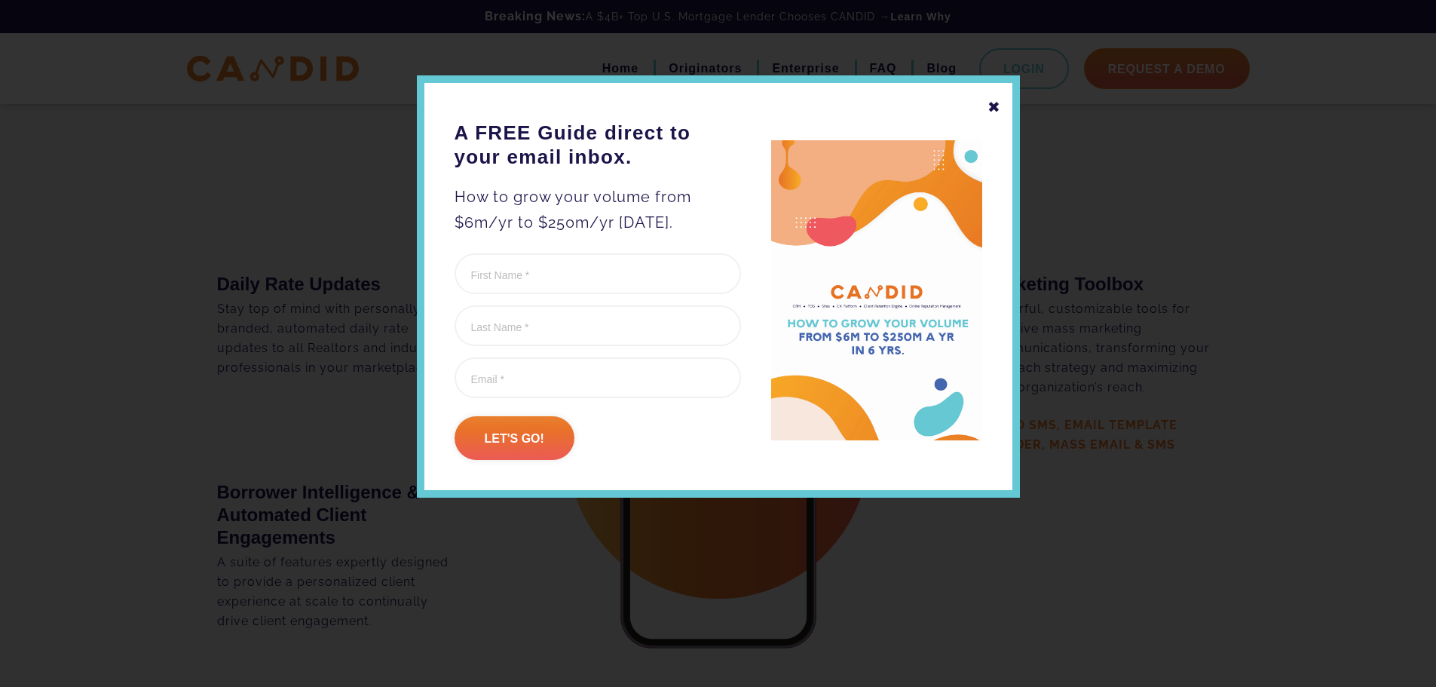
click at [993, 99] on div "✖" at bounding box center [994, 107] width 14 height 26
